Goal: Find specific page/section: Find specific page/section

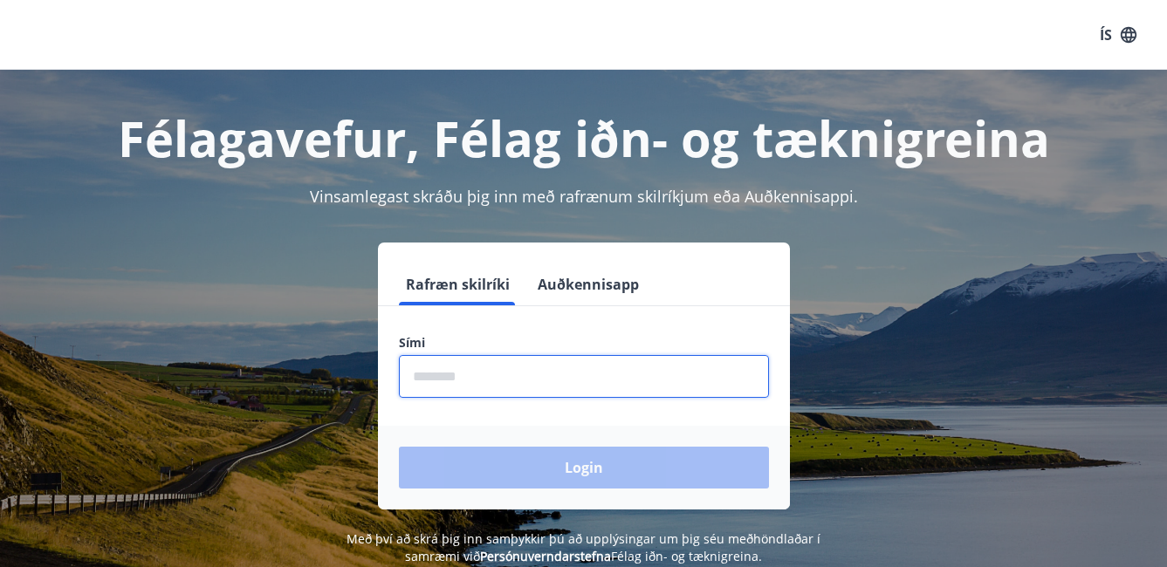
click at [463, 387] on input "phone" at bounding box center [584, 376] width 370 height 43
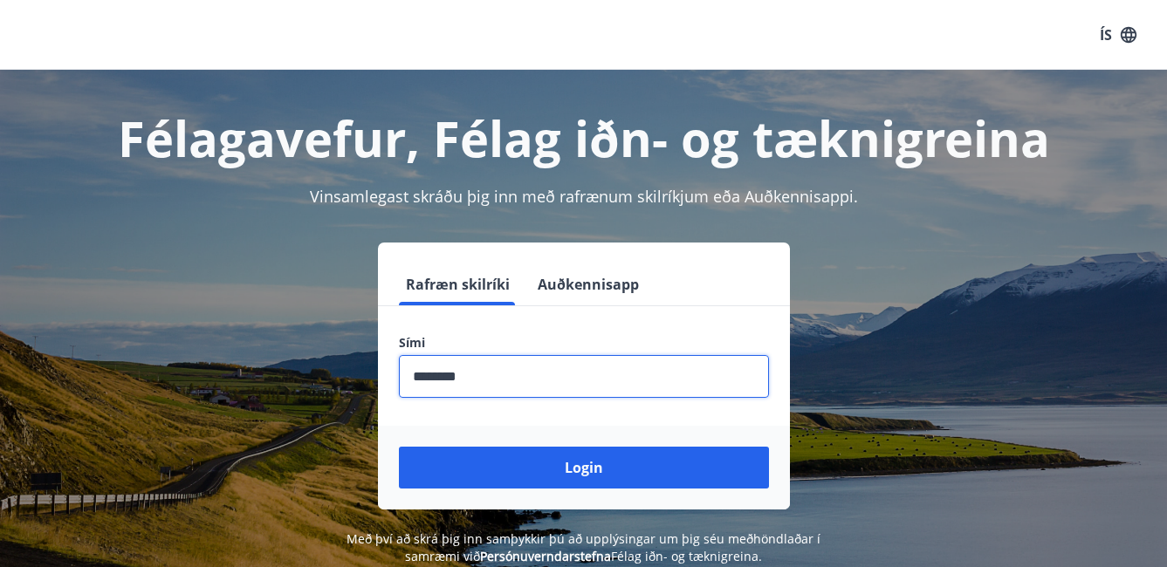
type input "********"
click at [399, 447] on button "Login" at bounding box center [584, 468] width 370 height 42
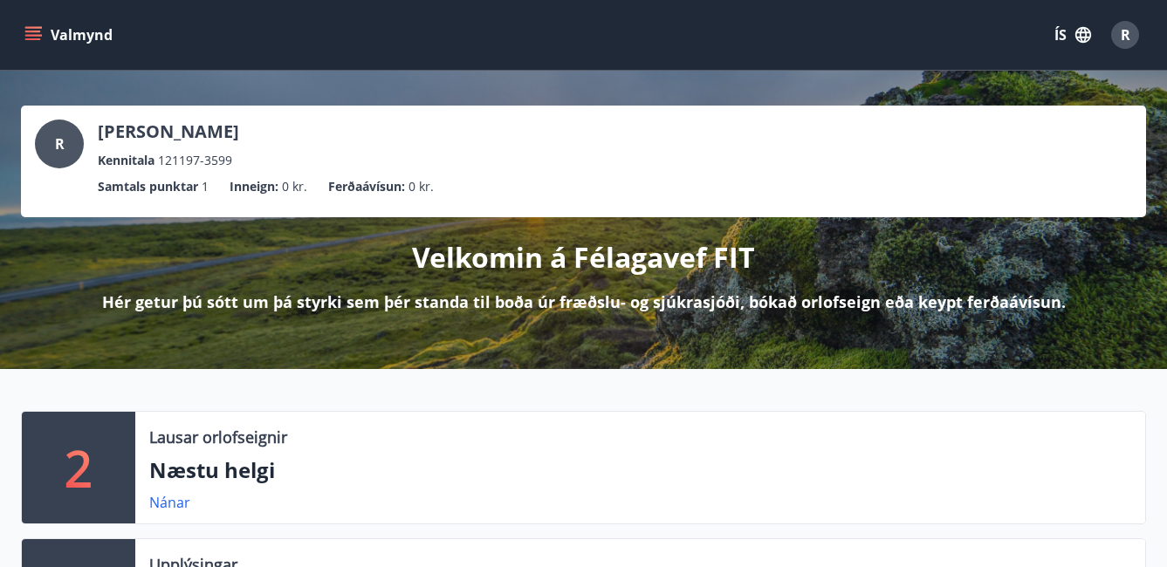
click at [23, 35] on button "Valmynd" at bounding box center [70, 34] width 99 height 31
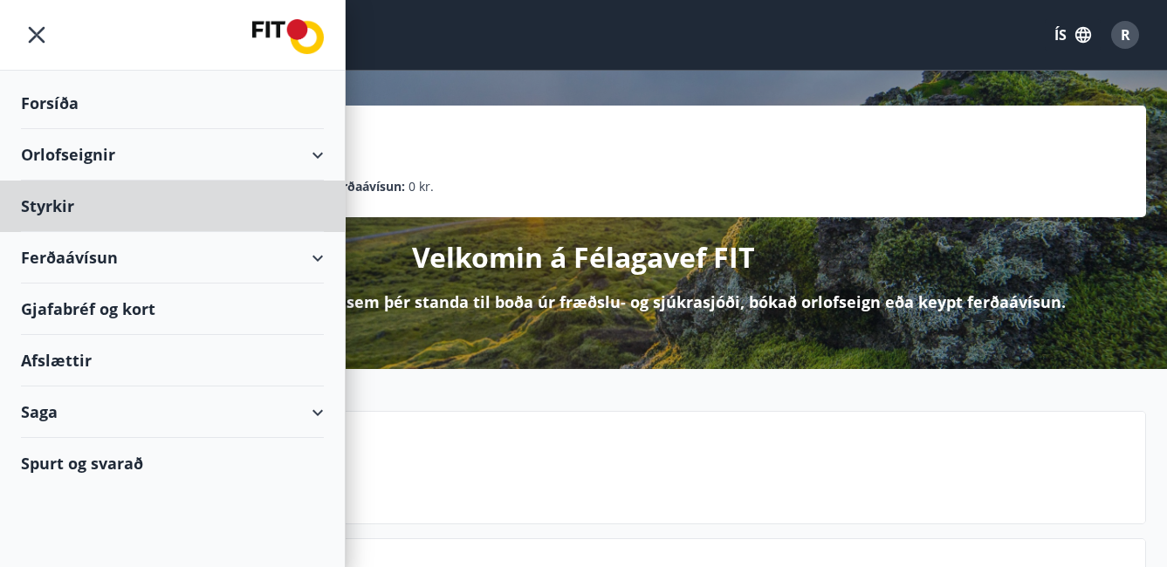
click at [73, 103] on div "Forsíða" at bounding box center [172, 103] width 303 height 51
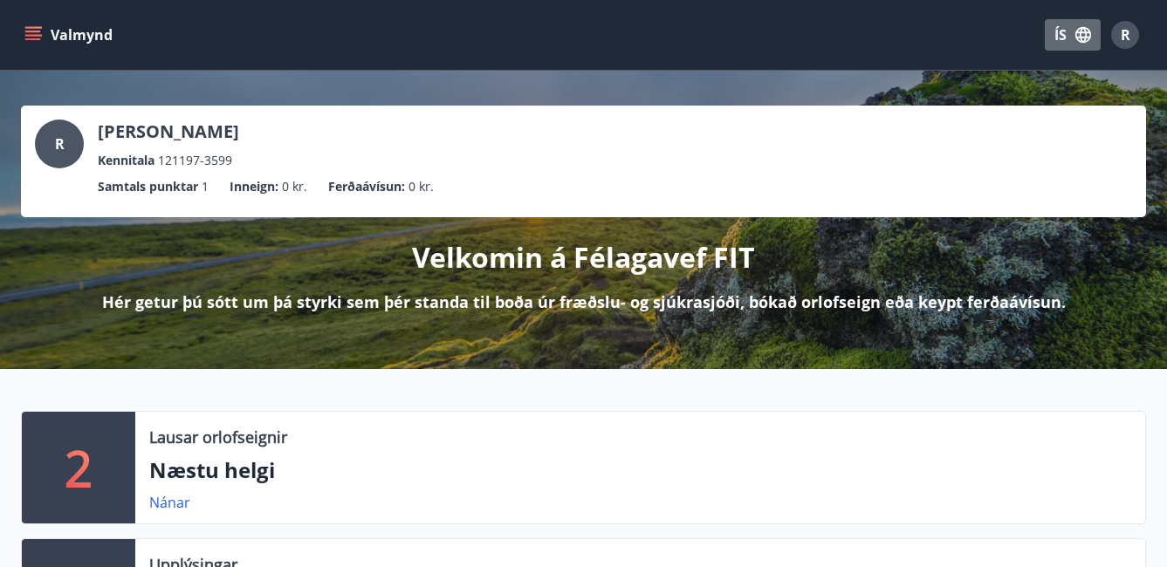
click at [1067, 38] on button "ÍS" at bounding box center [1073, 34] width 56 height 31
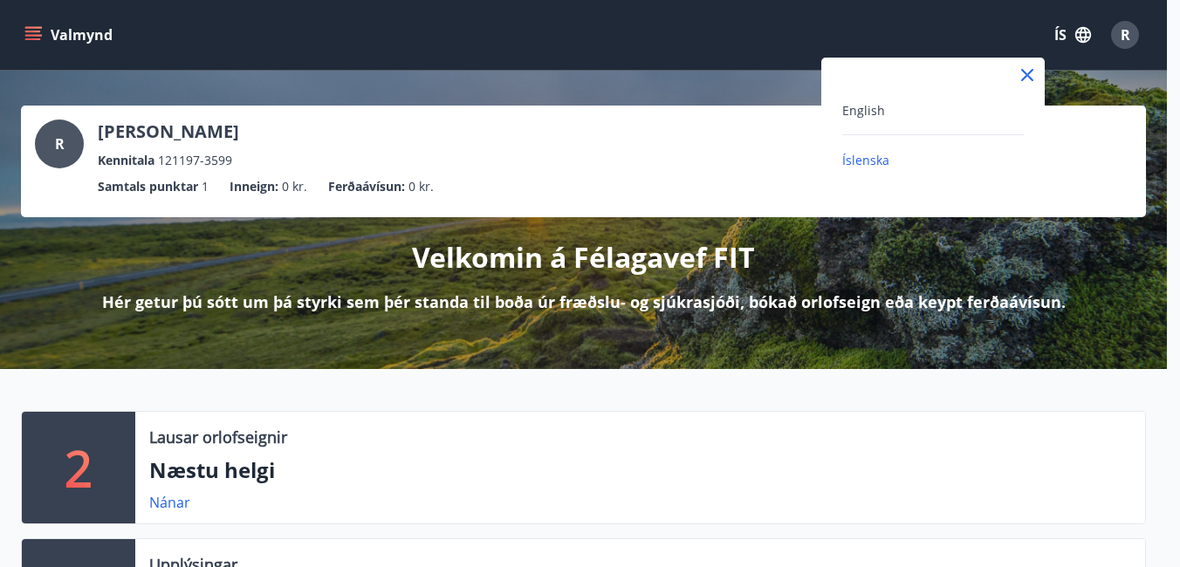
click at [883, 118] on div "English" at bounding box center [933, 109] width 182 height 21
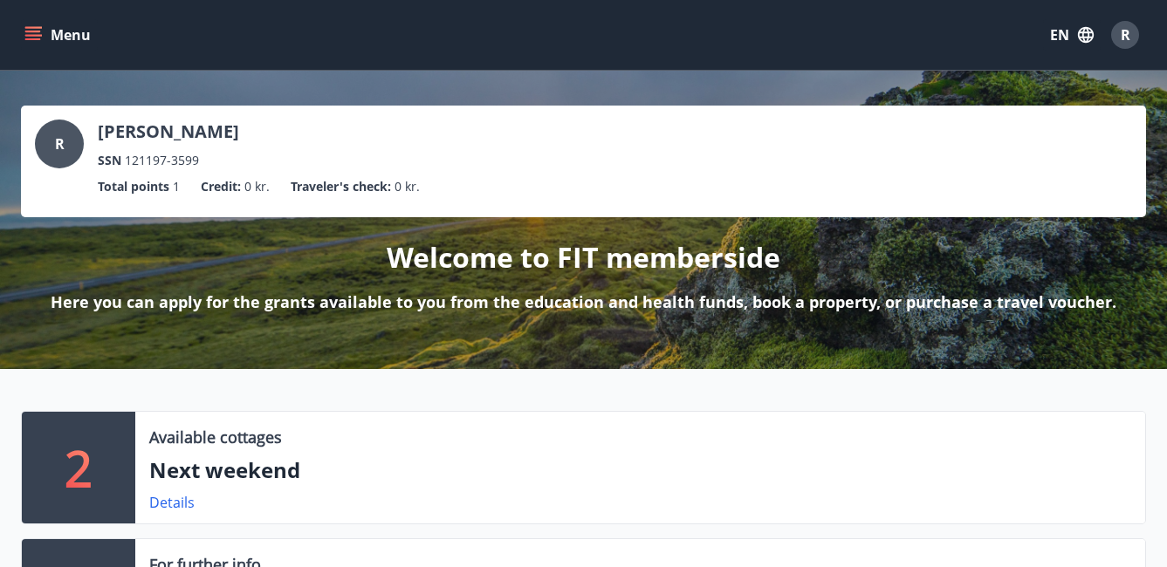
click at [48, 147] on div "R" at bounding box center [59, 144] width 49 height 49
click at [45, 150] on div "R" at bounding box center [59, 144] width 49 height 49
click at [47, 134] on div "R" at bounding box center [59, 144] width 49 height 49
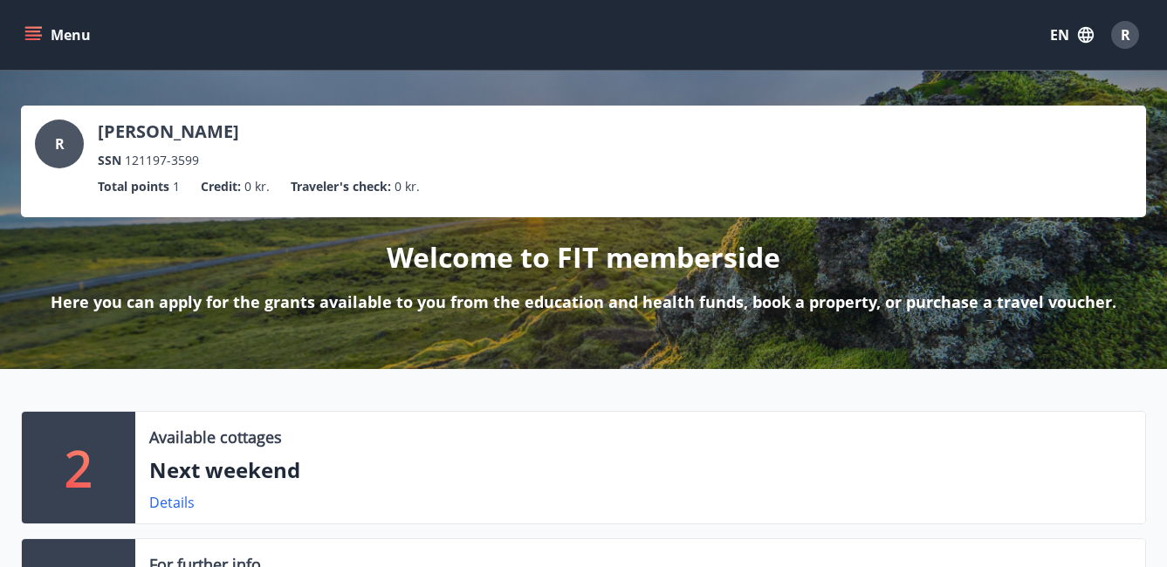
click at [32, 17] on div "Menu EN R" at bounding box center [583, 35] width 1125 height 42
click at [35, 33] on icon "menu" at bounding box center [32, 34] width 17 height 17
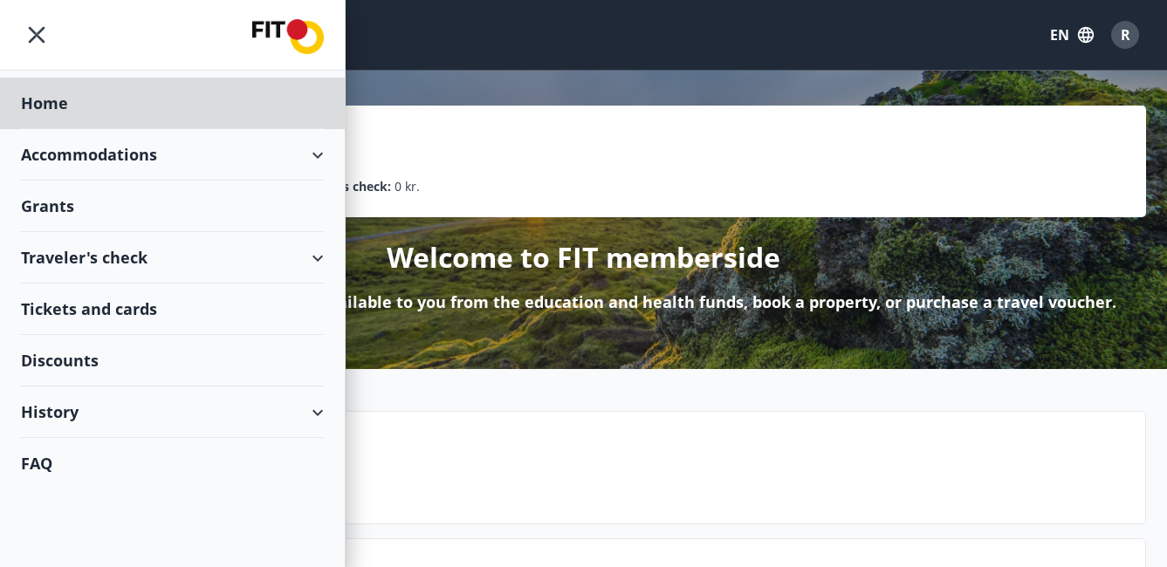
click at [64, 198] on div "Grants" at bounding box center [172, 206] width 303 height 51
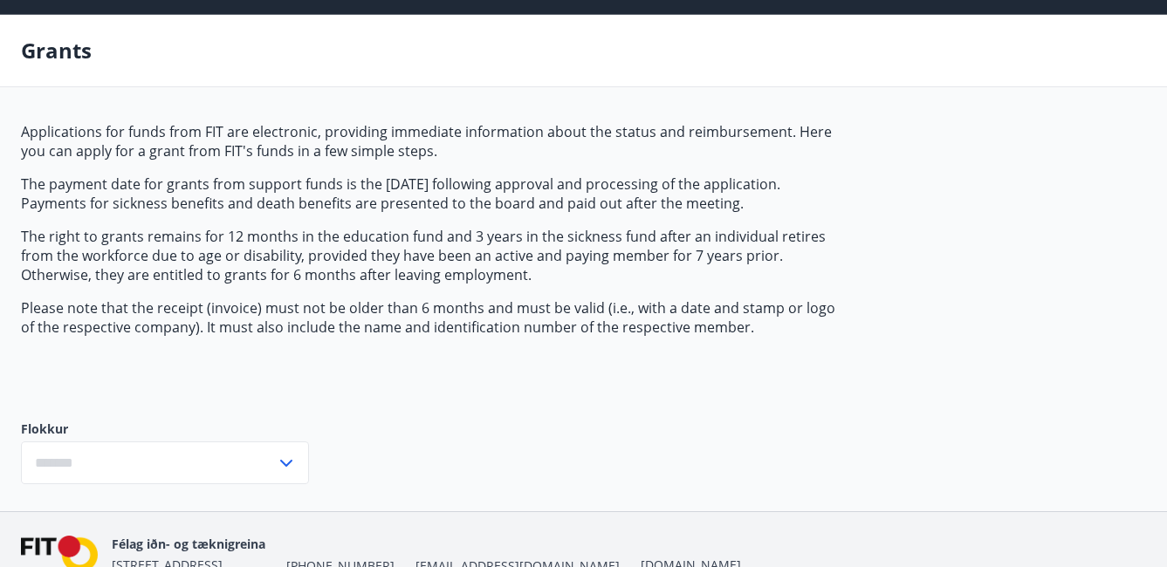
scroll to position [147, 0]
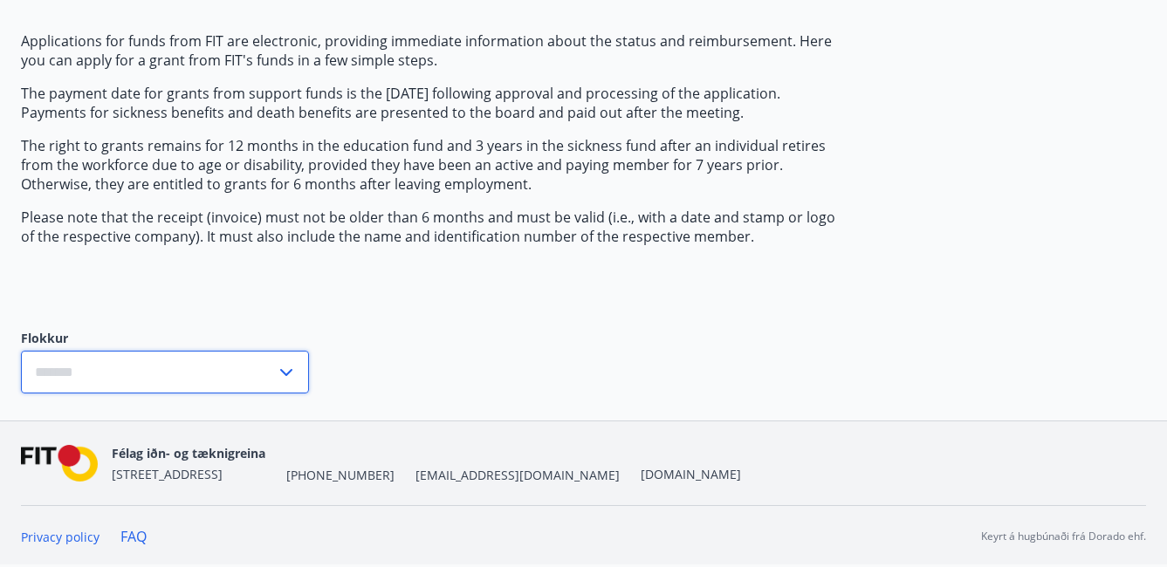
click at [260, 364] on input "text" at bounding box center [148, 372] width 255 height 43
type input "***"
